Goal: Use online tool/utility: Utilize a website feature to perform a specific function

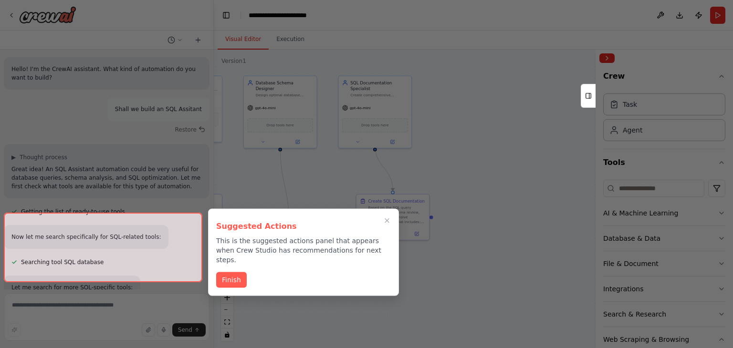
scroll to position [1330, 0]
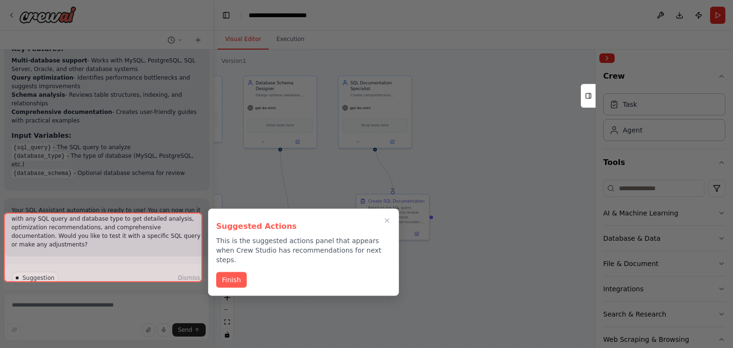
click at [155, 270] on div at bounding box center [103, 248] width 198 height 70
click at [227, 272] on button "Finish" at bounding box center [231, 279] width 31 height 16
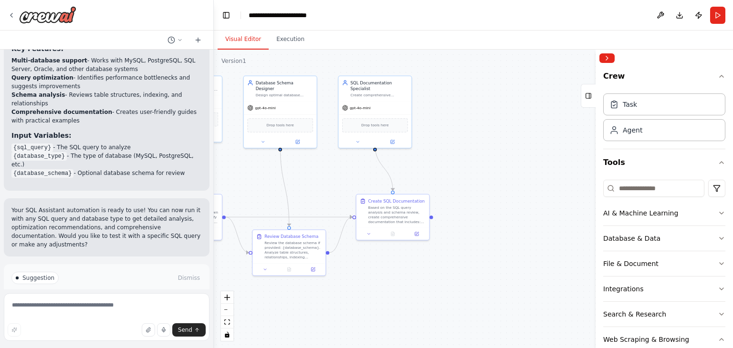
click at [135, 311] on button "Run Automation" at bounding box center [106, 318] width 190 height 15
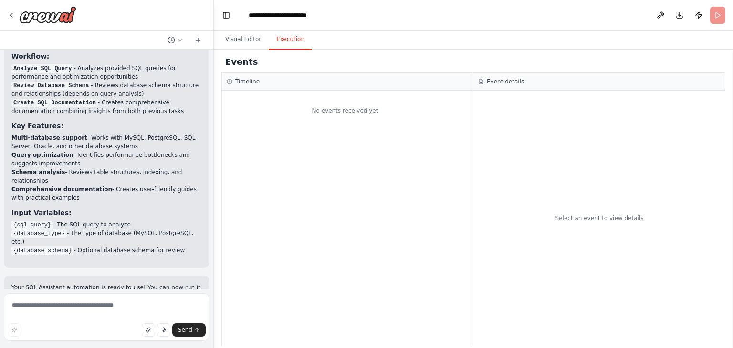
click at [292, 39] on button "Execution" at bounding box center [290, 40] width 43 height 20
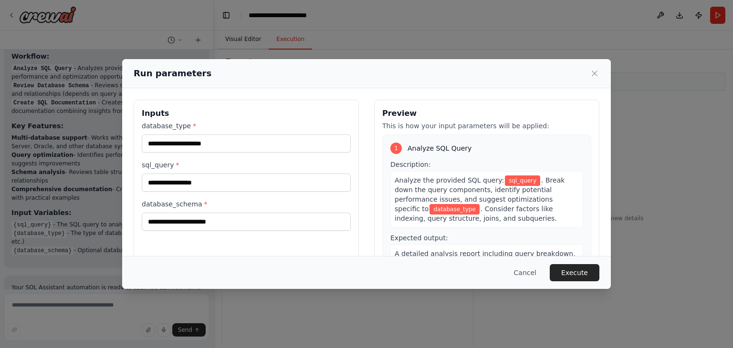
click at [236, 44] on div "Run parameters Inputs database_type * sql_query * database_schema * Preview Thi…" at bounding box center [366, 174] width 733 height 348
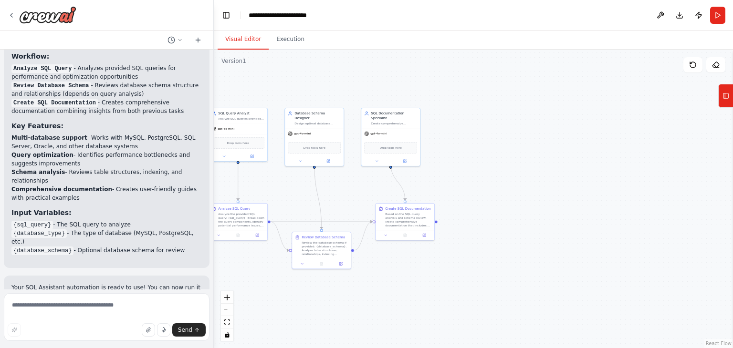
click at [235, 41] on button "Visual Editor" at bounding box center [243, 40] width 51 height 20
click at [717, 18] on button "Run" at bounding box center [717, 15] width 15 height 17
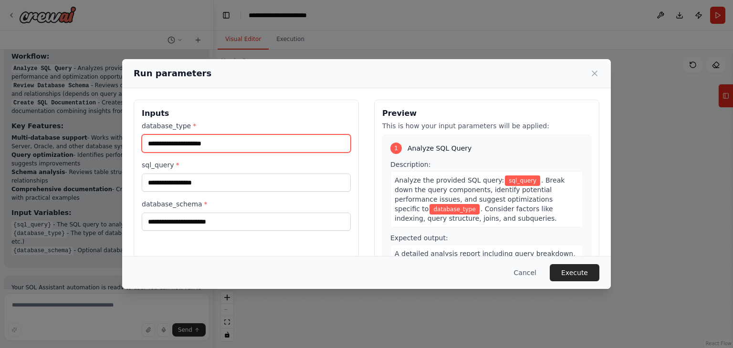
click at [213, 145] on input "database_type *" at bounding box center [246, 144] width 209 height 18
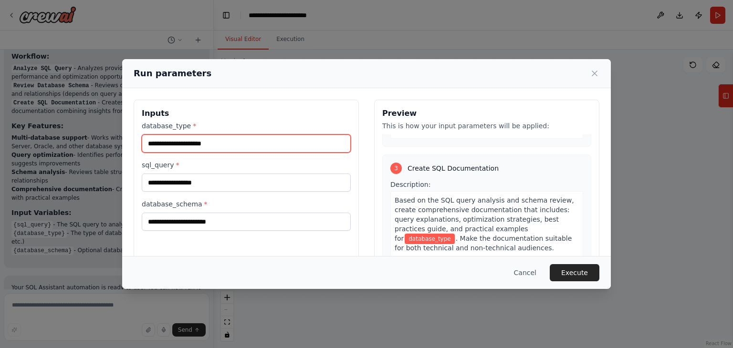
scroll to position [81, 0]
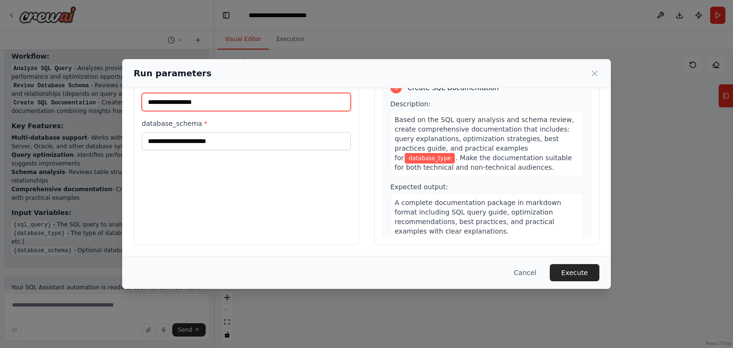
click at [203, 106] on input "sql_query *" at bounding box center [246, 102] width 209 height 18
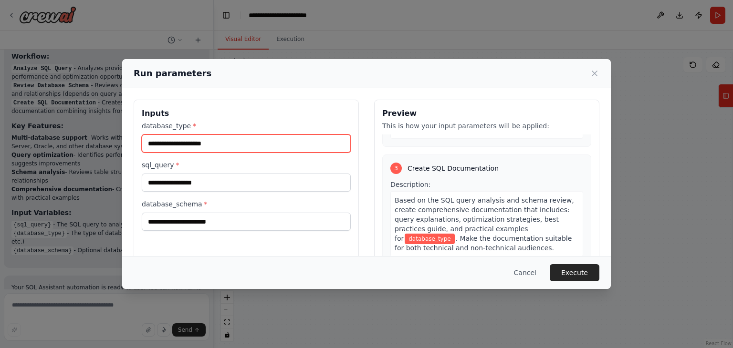
click at [177, 147] on input "database_type *" at bounding box center [246, 144] width 209 height 18
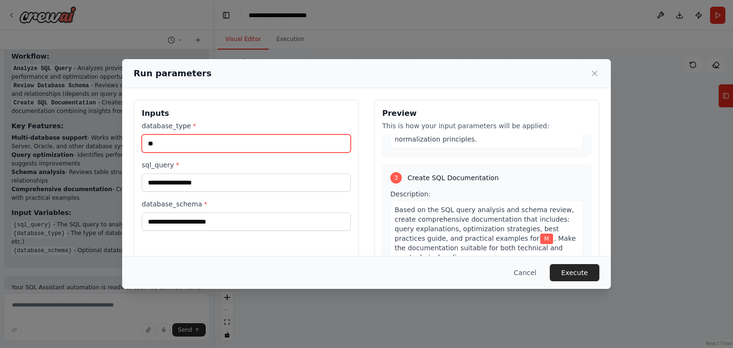
scroll to position [325, 0]
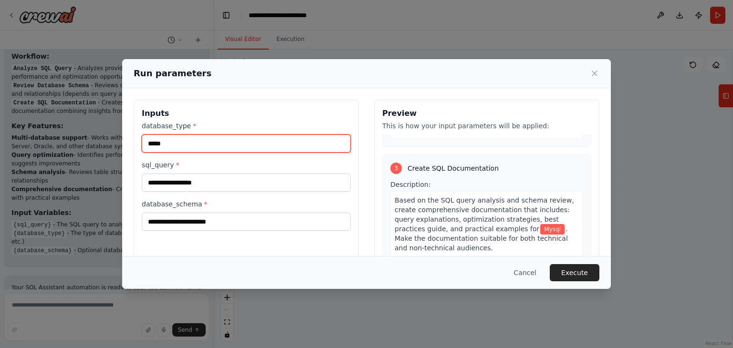
type input "*****"
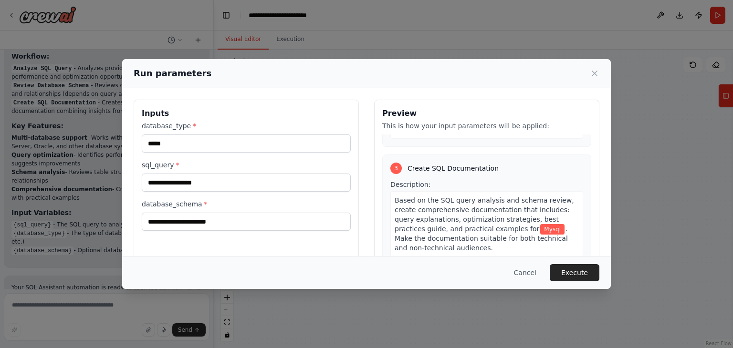
click at [185, 191] on div "database_type * ***** sql_query * database_schema *" at bounding box center [246, 176] width 209 height 110
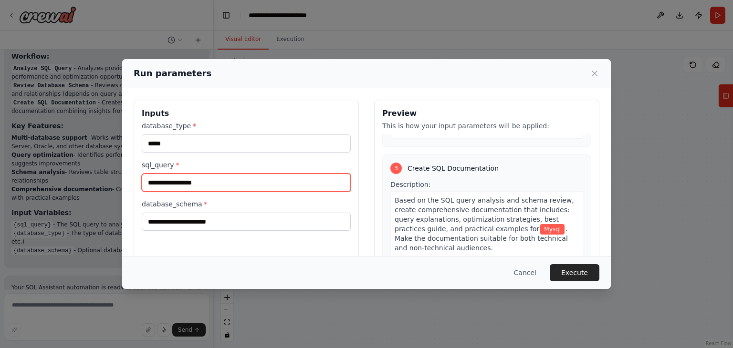
click at [191, 186] on input "sql_query *" at bounding box center [246, 183] width 209 height 18
type input "**********"
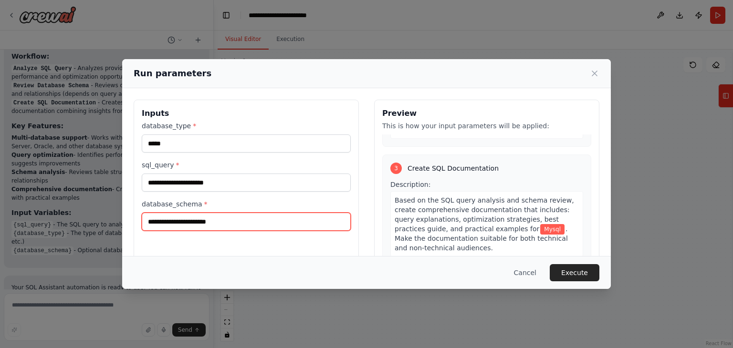
click at [228, 227] on input "database_schema *" at bounding box center [246, 222] width 209 height 18
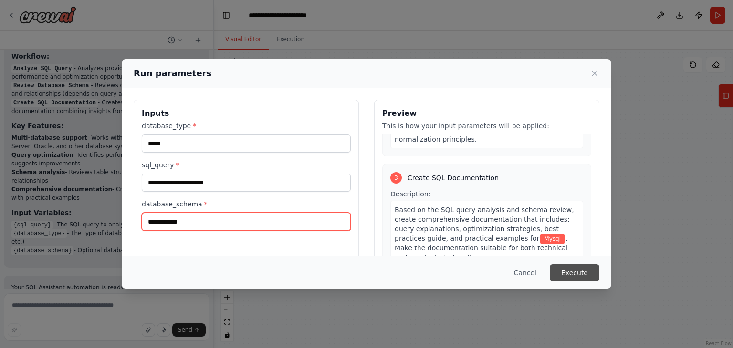
type input "**********"
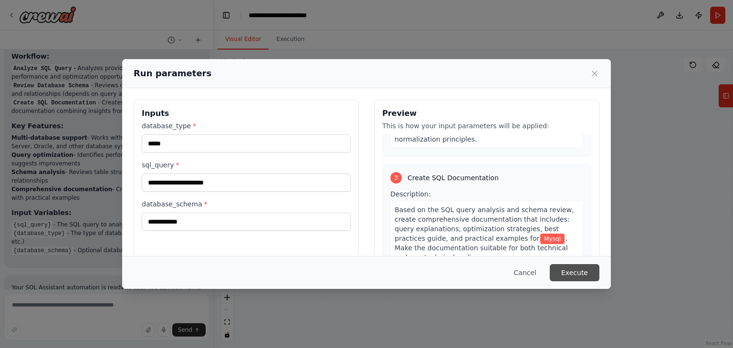
click at [572, 267] on button "Execute" at bounding box center [575, 272] width 50 height 17
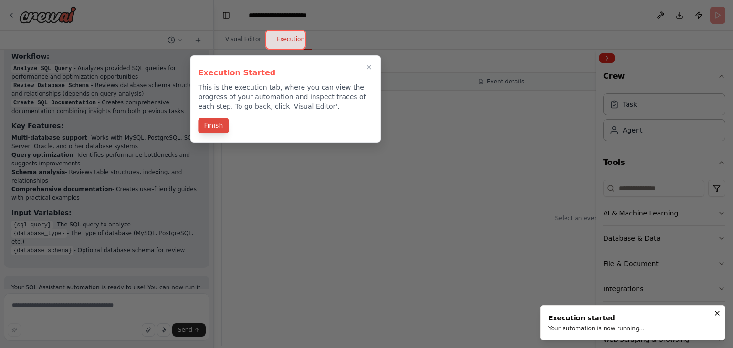
click at [217, 127] on button "Finish" at bounding box center [213, 126] width 31 height 16
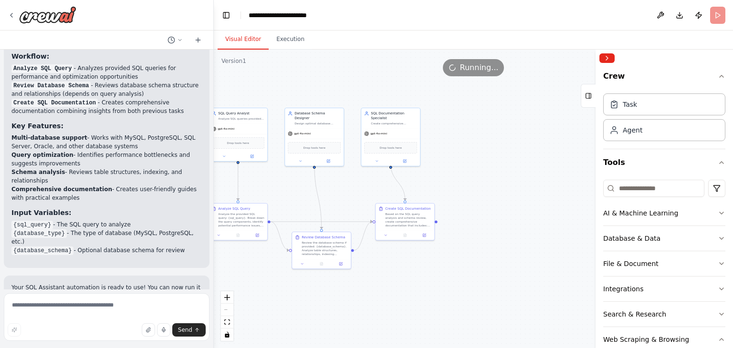
click at [240, 33] on button "Visual Editor" at bounding box center [243, 40] width 51 height 20
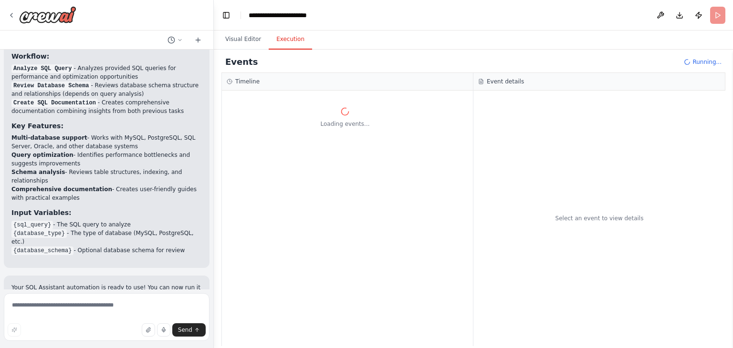
click at [287, 37] on button "Execution" at bounding box center [290, 40] width 43 height 20
click at [298, 17] on div "**********" at bounding box center [288, 15] width 79 height 10
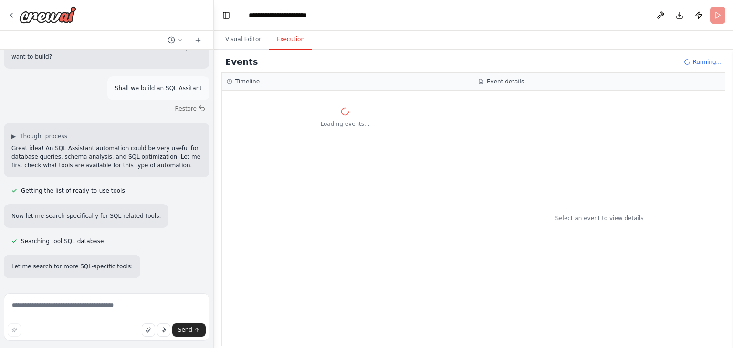
scroll to position [0, 0]
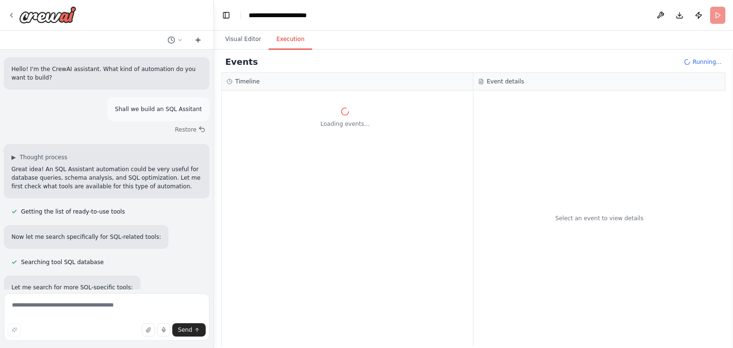
click at [199, 40] on icon at bounding box center [198, 40] width 4 height 0
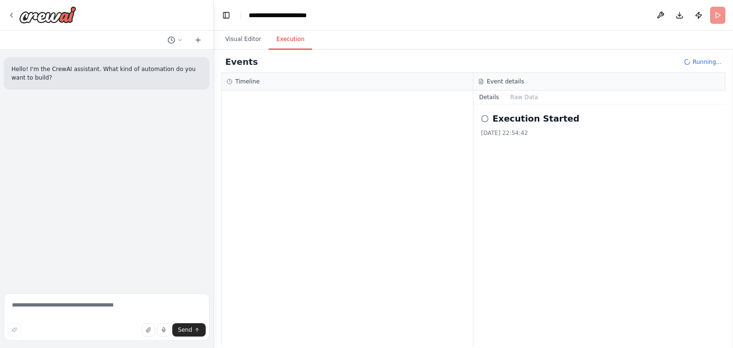
click at [483, 119] on icon at bounding box center [485, 119] width 8 height 8
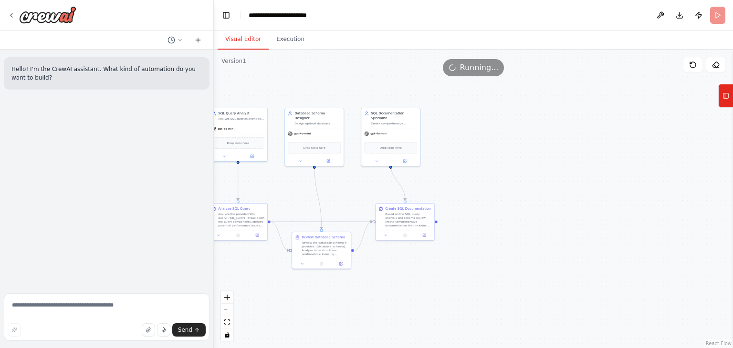
click at [248, 39] on button "Visual Editor" at bounding box center [243, 40] width 51 height 20
click at [286, 48] on button "Execution" at bounding box center [290, 40] width 43 height 20
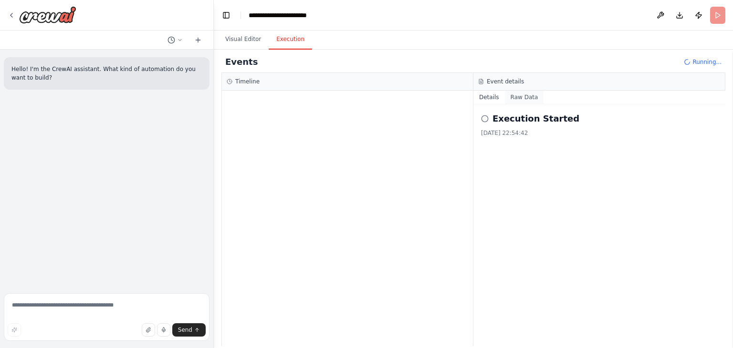
click at [520, 98] on button "Raw Data" at bounding box center [524, 97] width 39 height 13
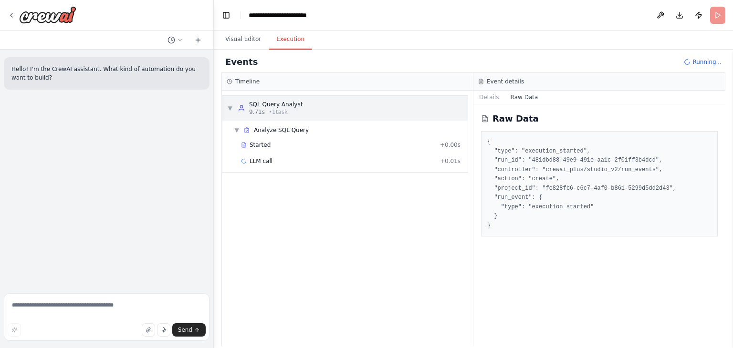
click at [229, 108] on span "▼" at bounding box center [230, 108] width 6 height 8
click at [229, 108] on span "▶" at bounding box center [230, 108] width 6 height 8
click at [243, 146] on icon at bounding box center [244, 145] width 6 height 6
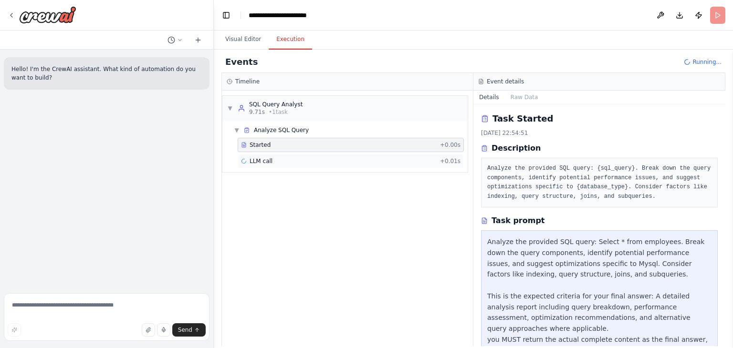
click at [265, 159] on span "LLM call" at bounding box center [260, 161] width 23 height 8
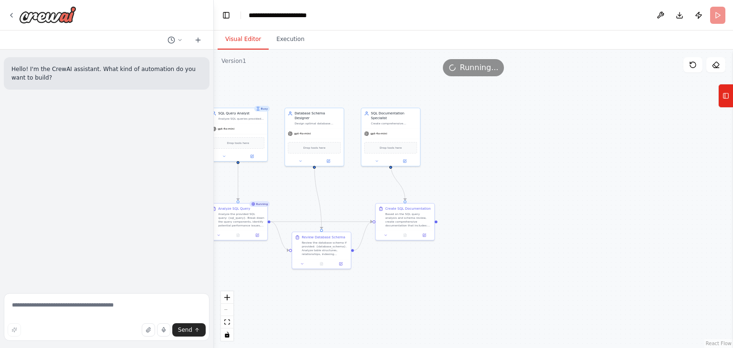
click at [254, 41] on button "Visual Editor" at bounding box center [243, 40] width 51 height 20
click at [225, 311] on div "React Flow controls" at bounding box center [227, 316] width 12 height 50
click at [727, 344] on link "React Flow" at bounding box center [719, 343] width 26 height 5
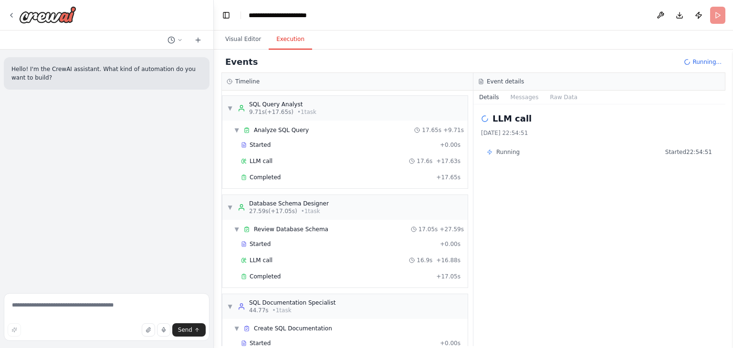
click at [292, 41] on button "Execution" at bounding box center [290, 40] width 43 height 20
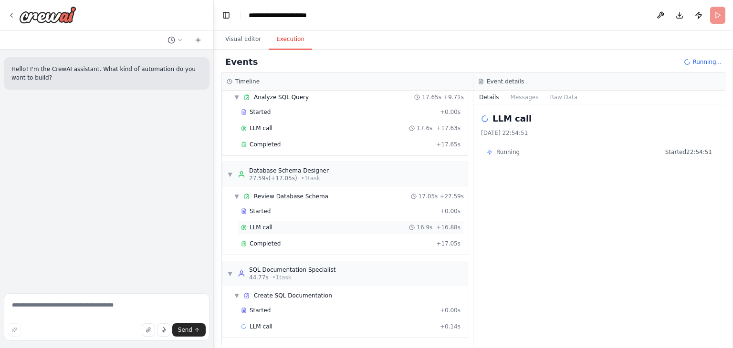
click at [270, 226] on div "LLM call 16.9s + 16.88s" at bounding box center [350, 228] width 219 height 8
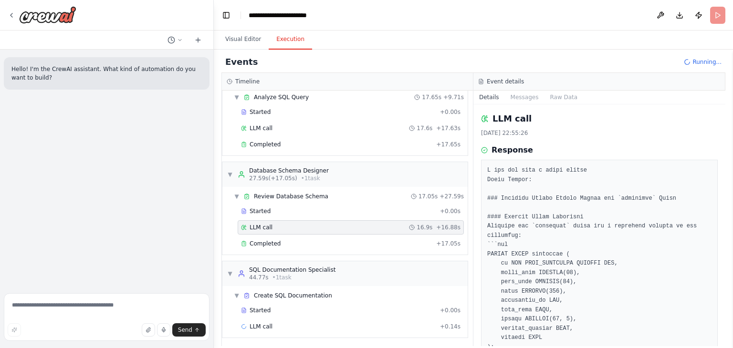
scroll to position [65, 0]
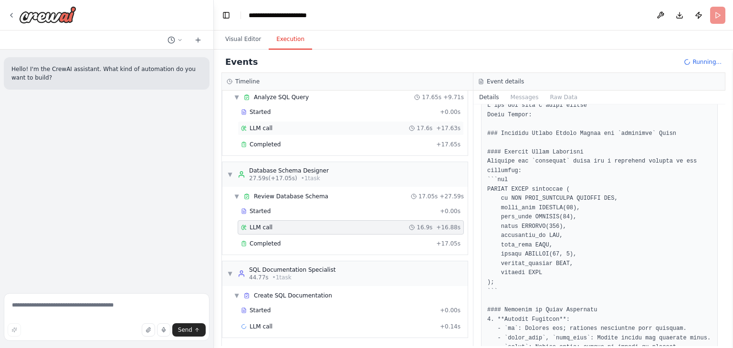
click at [261, 134] on div "LLM call 17.6s + 17.63s" at bounding box center [351, 128] width 226 height 14
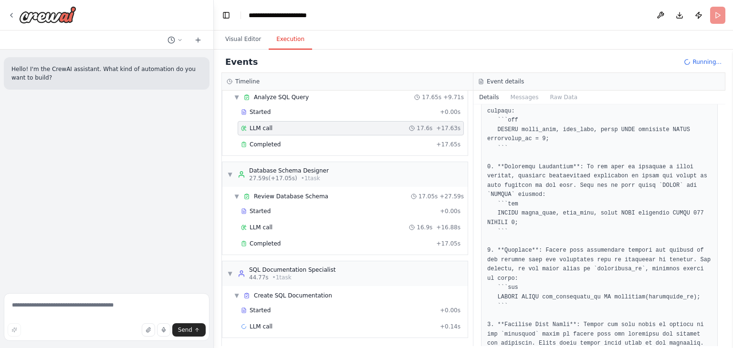
scroll to position [866, 0]
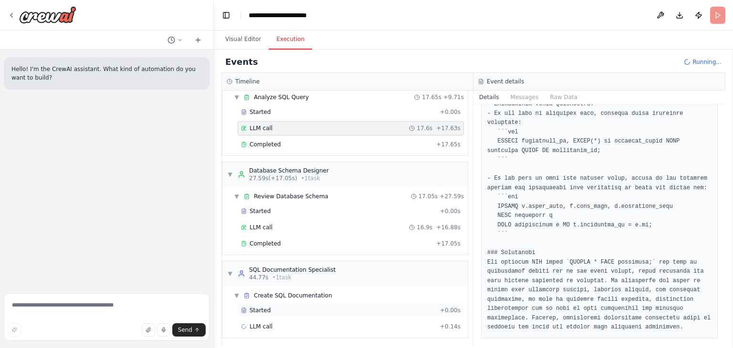
click at [283, 311] on div "Started" at bounding box center [338, 311] width 195 height 8
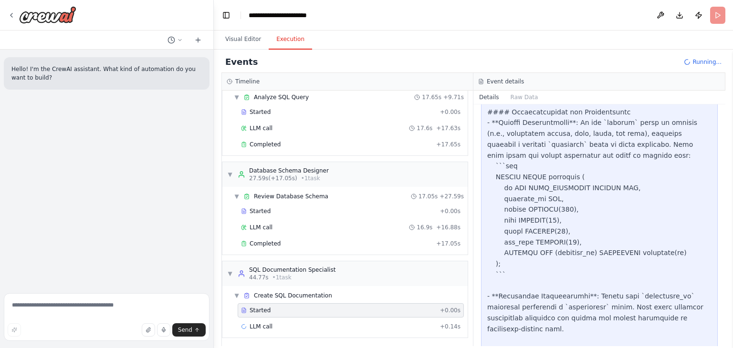
scroll to position [1984, 0]
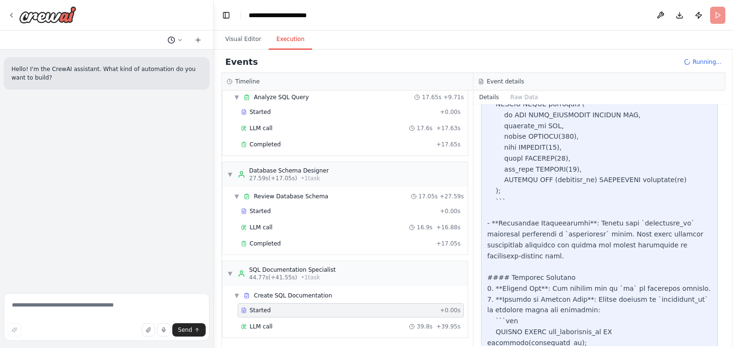
click at [177, 39] on button at bounding box center [175, 39] width 23 height 11
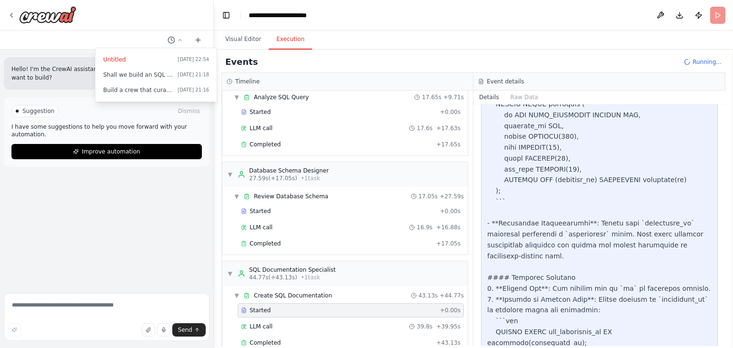
click at [140, 210] on div at bounding box center [107, 174] width 214 height 348
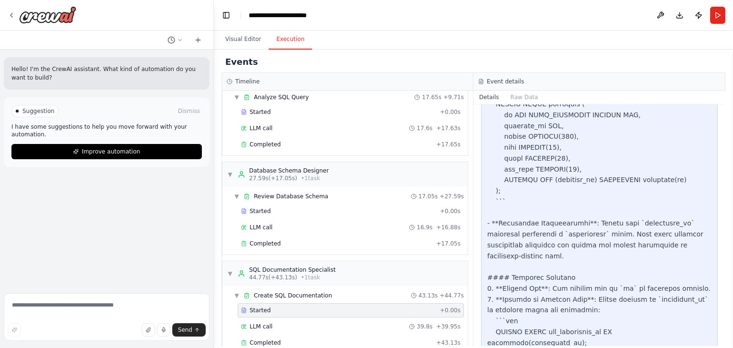
scroll to position [49, 0]
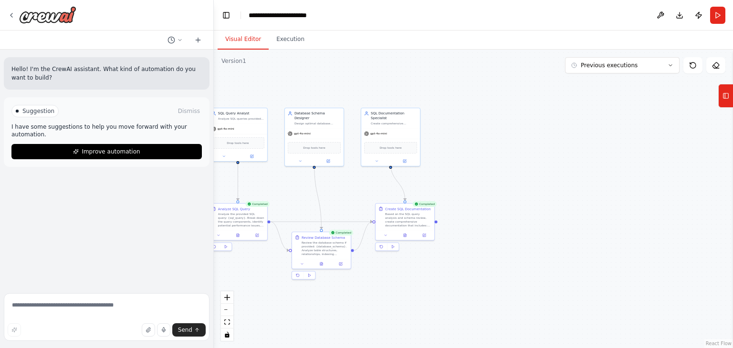
click at [238, 40] on button "Visual Editor" at bounding box center [243, 40] width 51 height 20
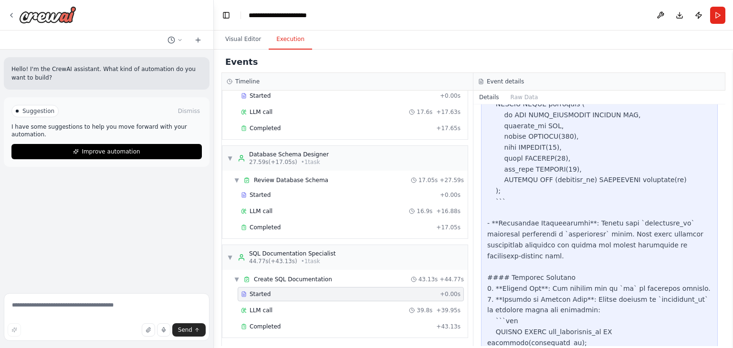
click at [296, 34] on button "Execution" at bounding box center [290, 40] width 43 height 20
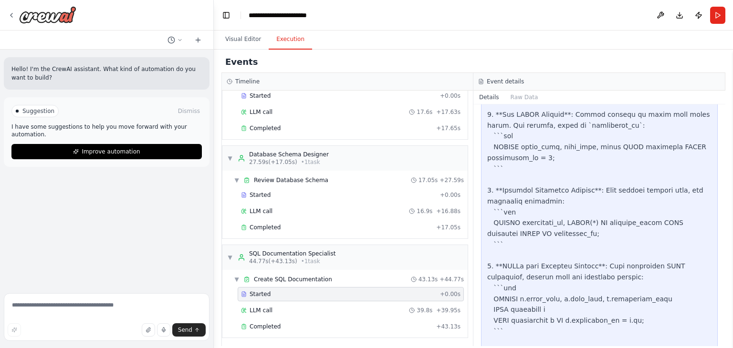
scroll to position [2593, 0]
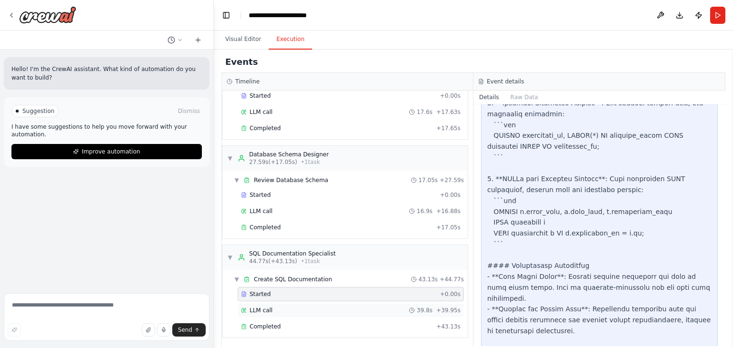
click at [303, 311] on div "LLM call 39.8s + 39.95s" at bounding box center [350, 311] width 219 height 8
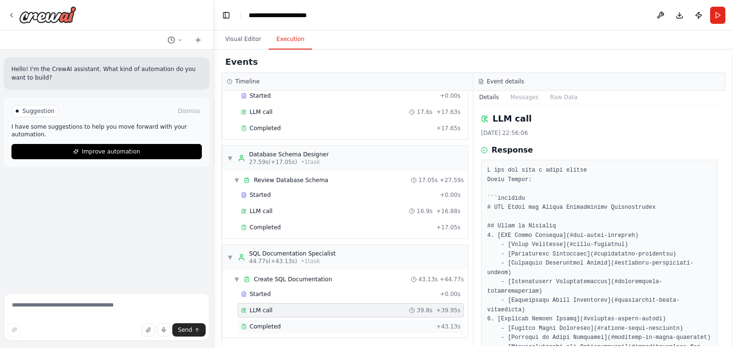
click at [298, 323] on div "Completed" at bounding box center [336, 327] width 191 height 8
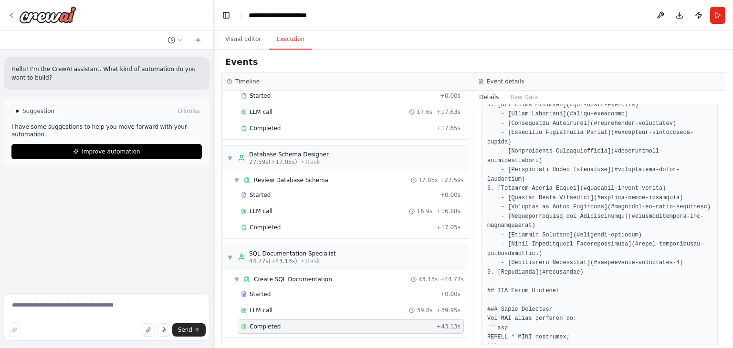
scroll to position [0, 0]
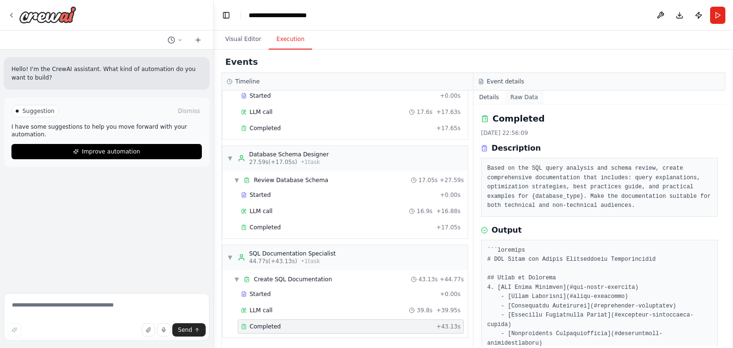
click at [515, 99] on button "Raw Data" at bounding box center [524, 97] width 39 height 13
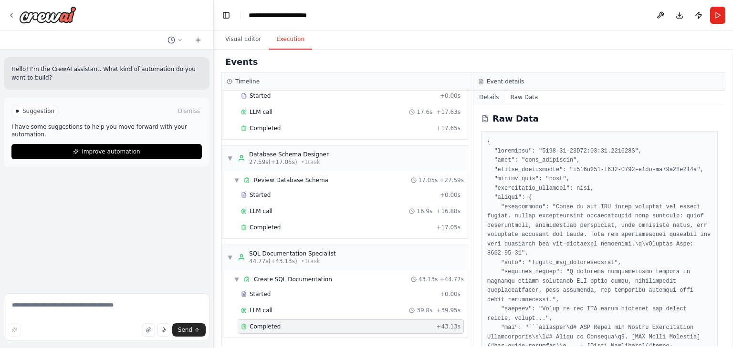
click at [478, 92] on button "Details" at bounding box center [488, 97] width 31 height 13
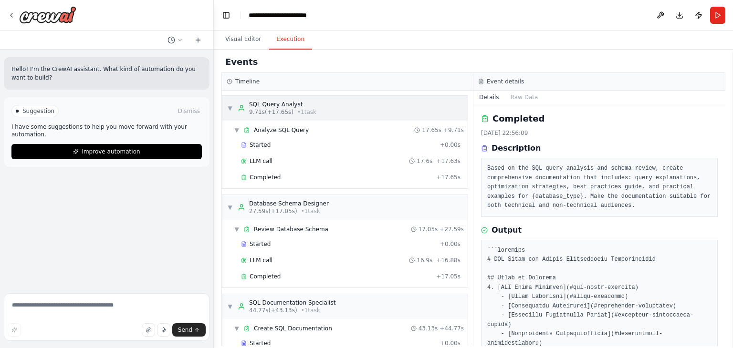
drag, startPoint x: 258, startPoint y: 104, endPoint x: 246, endPoint y: 106, distance: 12.6
click at [246, 106] on div "SQL Query Analyst 9.71s (+17.65s) • 1 task" at bounding box center [277, 108] width 79 height 15
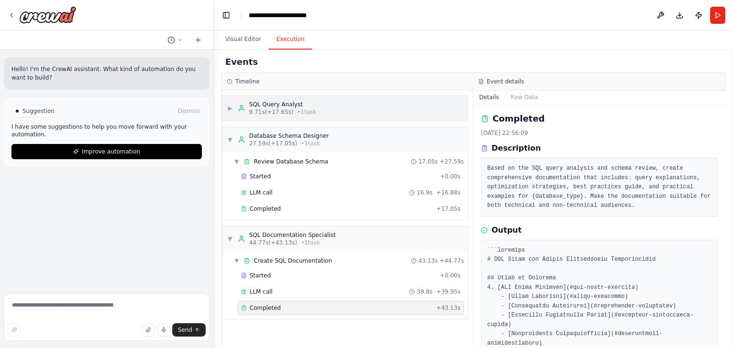
click at [271, 106] on div "SQL Query Analyst" at bounding box center [282, 105] width 67 height 8
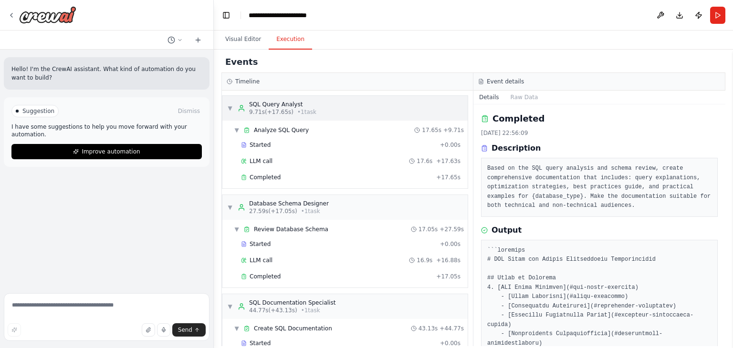
click at [231, 109] on span "▼" at bounding box center [230, 108] width 6 height 8
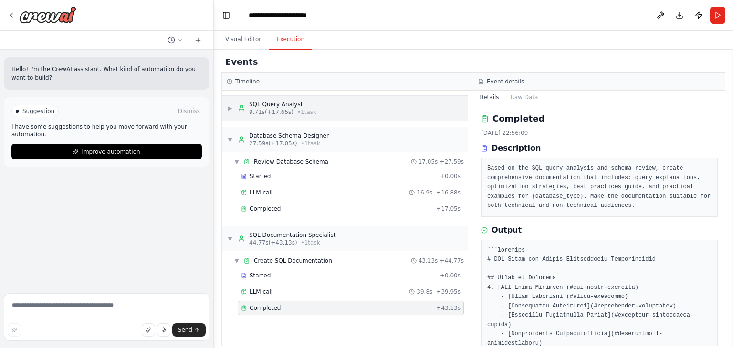
click at [231, 109] on span "▶" at bounding box center [230, 108] width 6 height 8
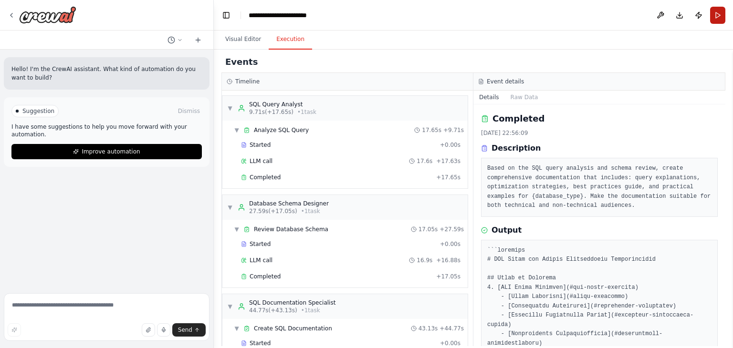
click at [720, 7] on button "Run" at bounding box center [717, 15] width 15 height 17
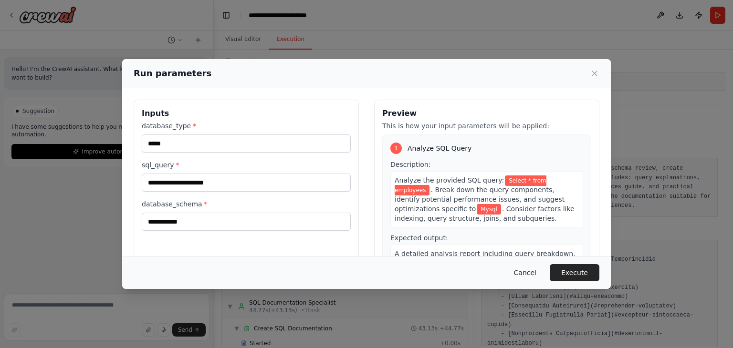
click at [541, 279] on button "Cancel" at bounding box center [525, 272] width 38 height 17
